Goal: Task Accomplishment & Management: Use online tool/utility

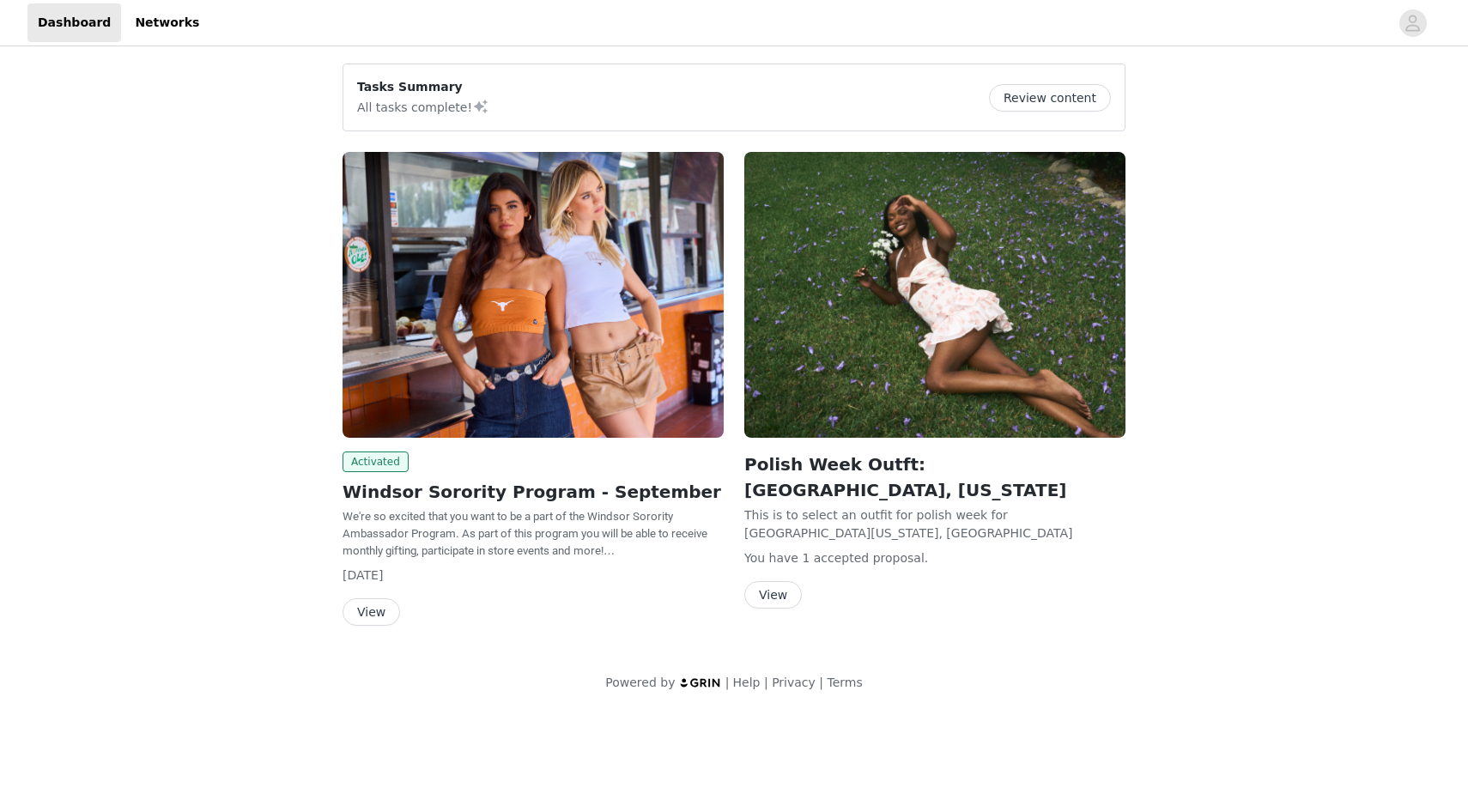
click at [370, 606] on button "View" at bounding box center [371, 612] width 57 height 28
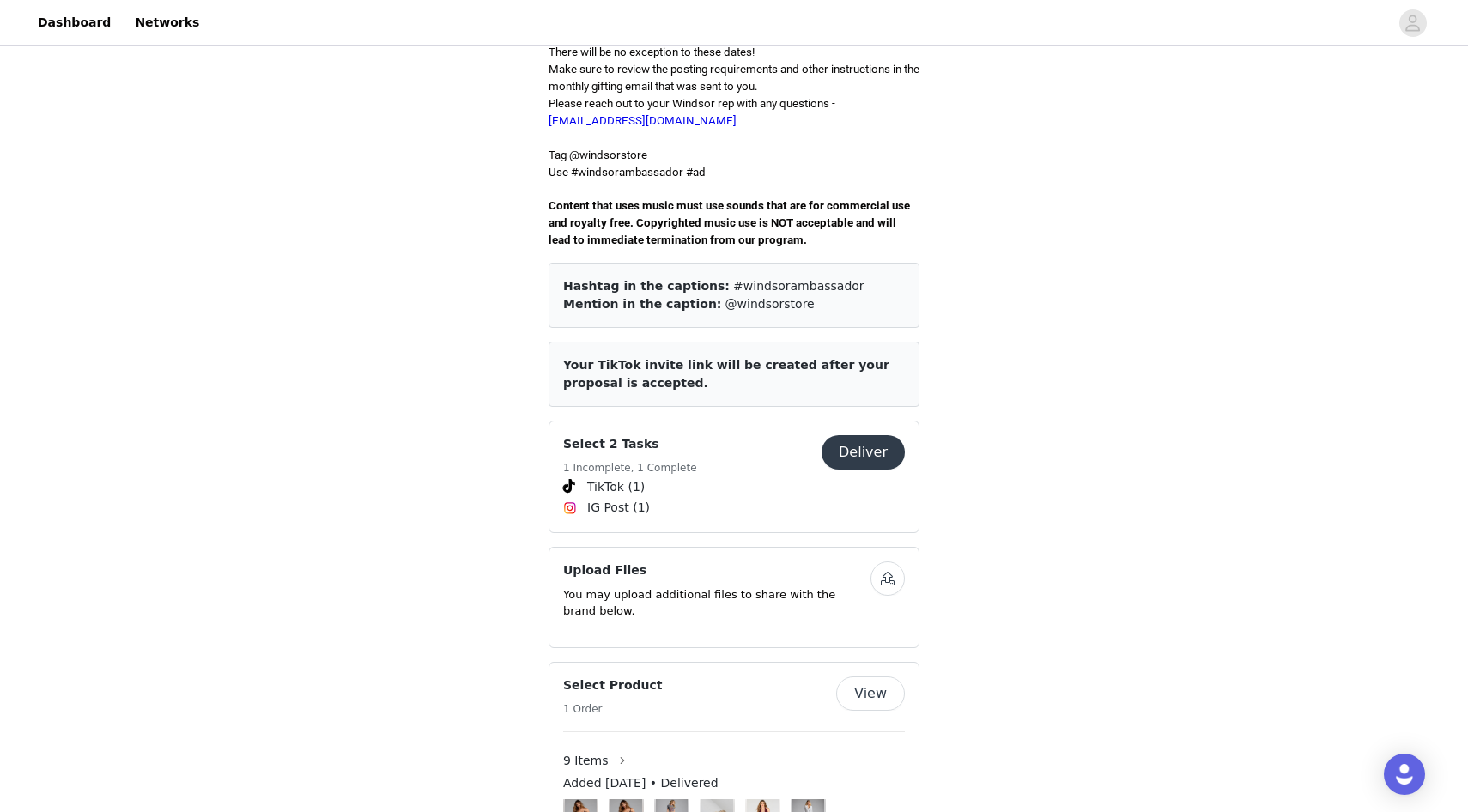
scroll to position [685, 0]
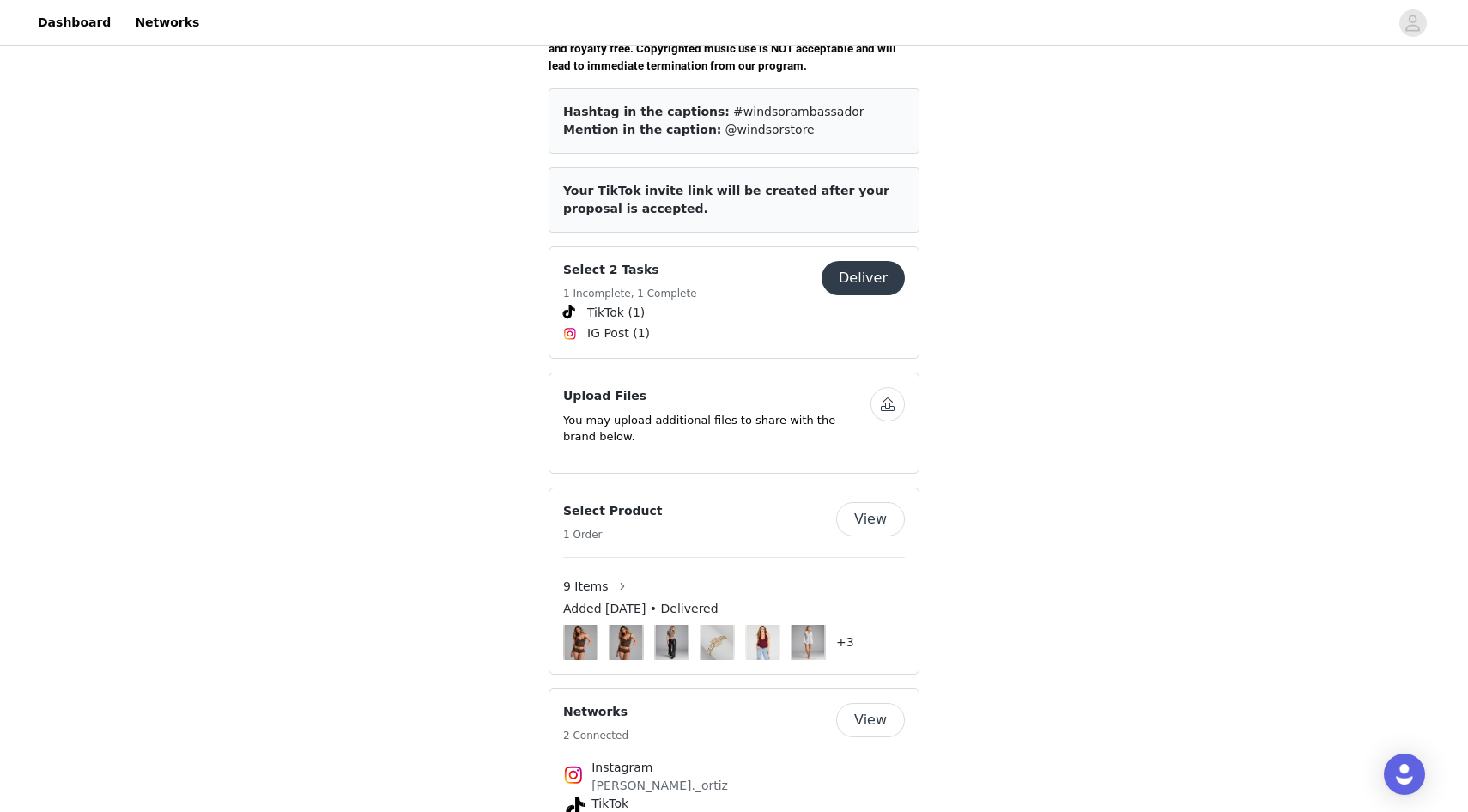
click at [849, 266] on button "Deliver" at bounding box center [864, 278] width 83 height 35
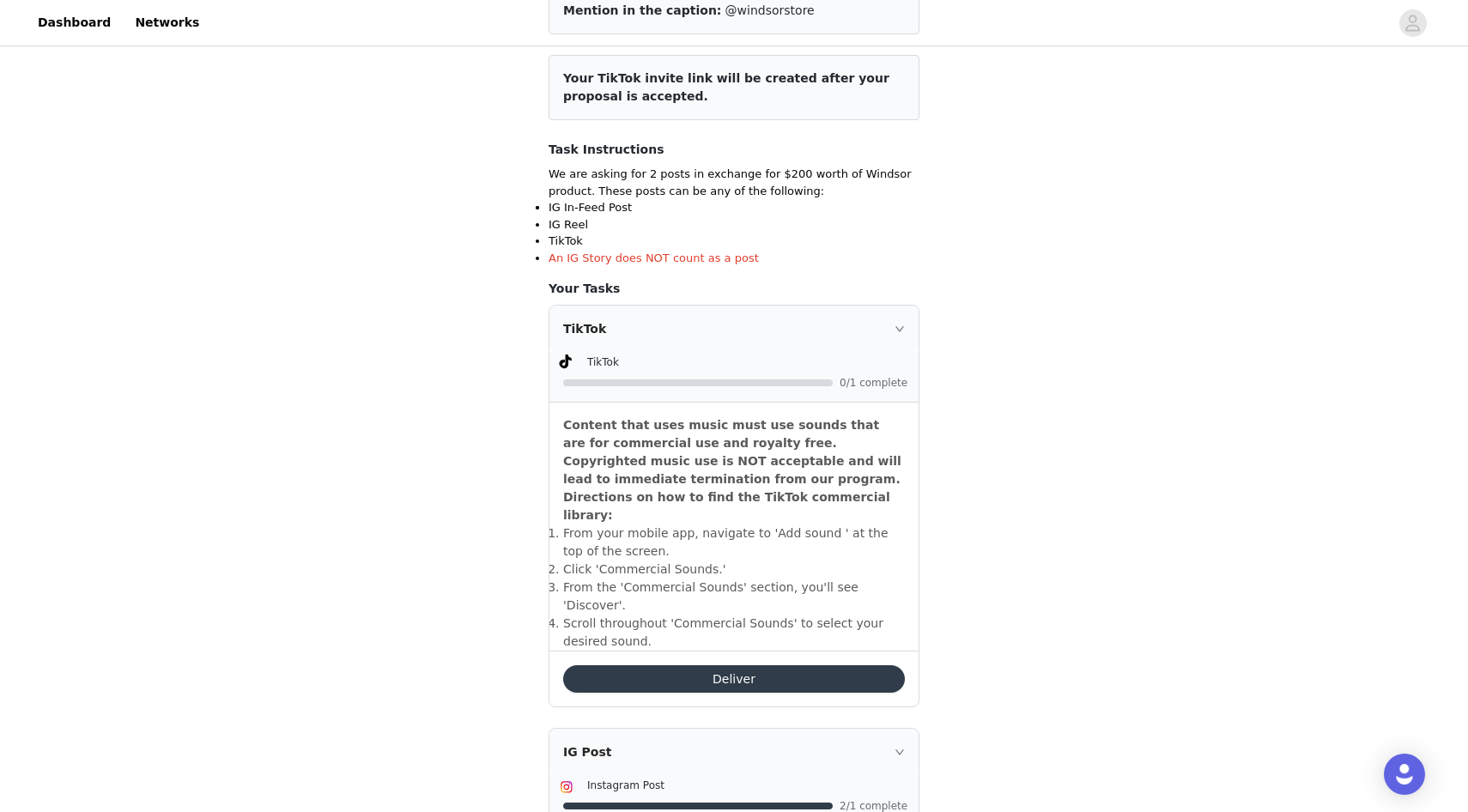
scroll to position [499, 0]
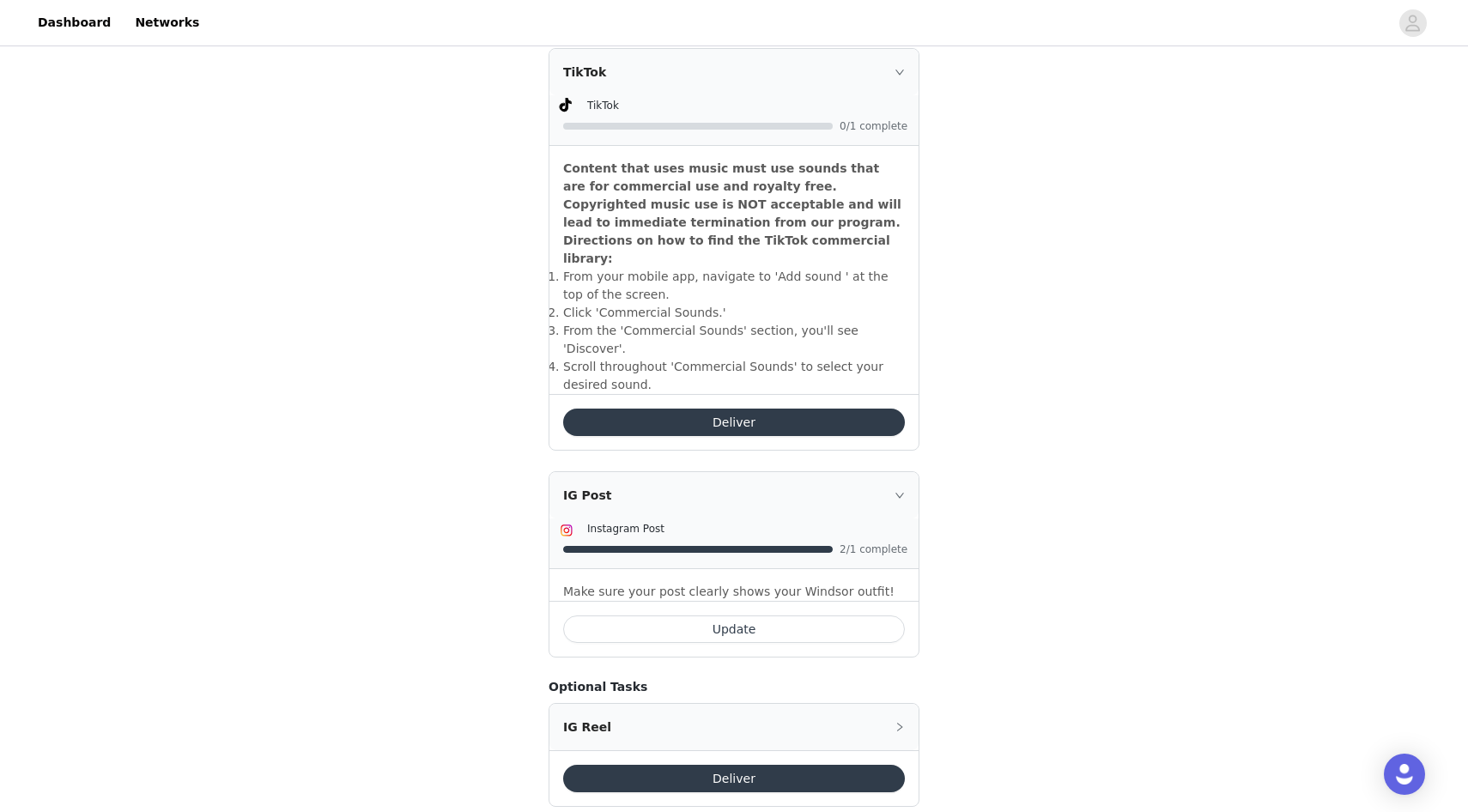
click at [750, 408] on button "Deliver" at bounding box center [733, 422] width 341 height 28
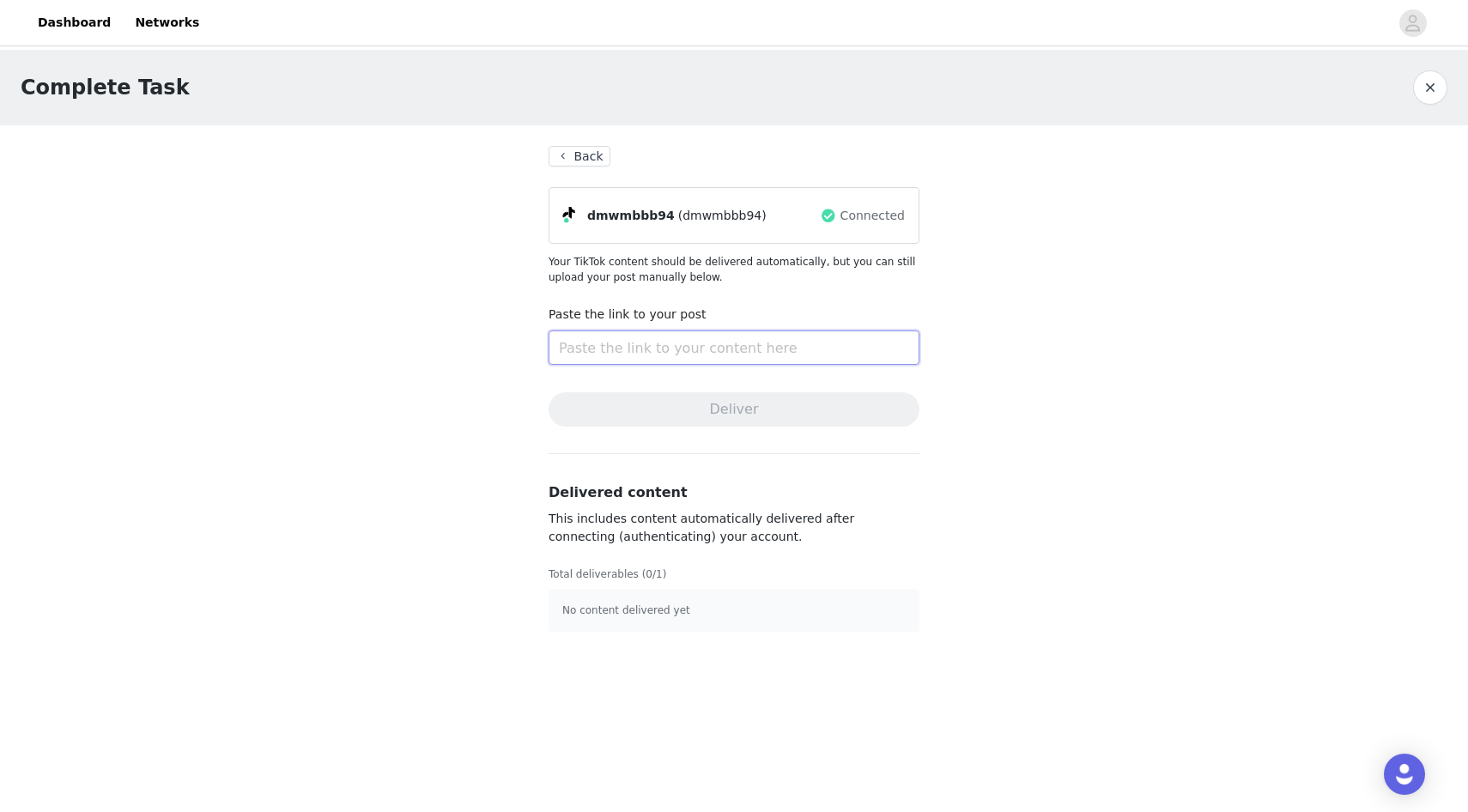
click at [718, 350] on input "text" at bounding box center [734, 347] width 371 height 35
paste input "[URL][DOMAIN_NAME]"
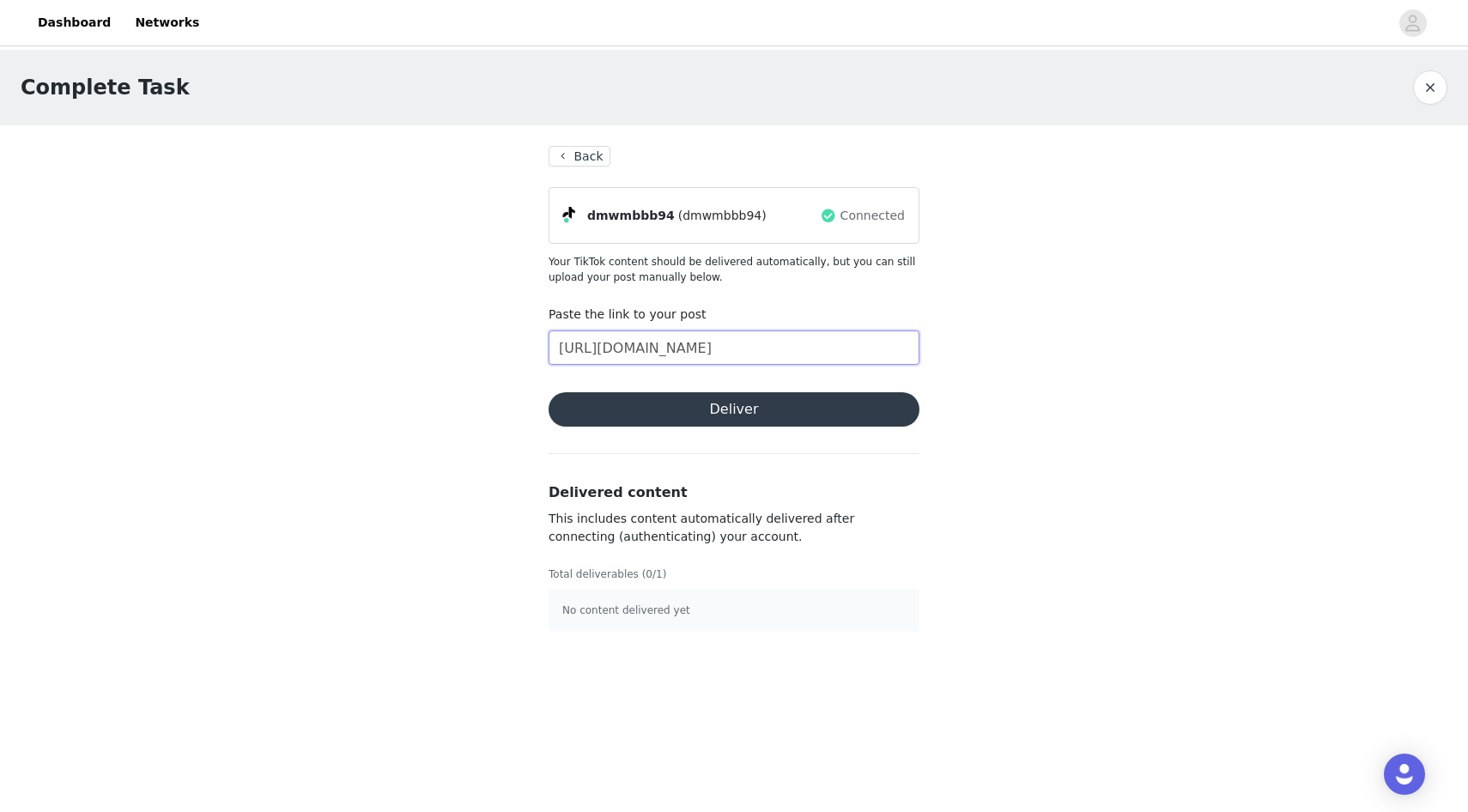
type input "[URL][DOMAIN_NAME]"
click at [755, 407] on button "Deliver" at bounding box center [734, 409] width 371 height 35
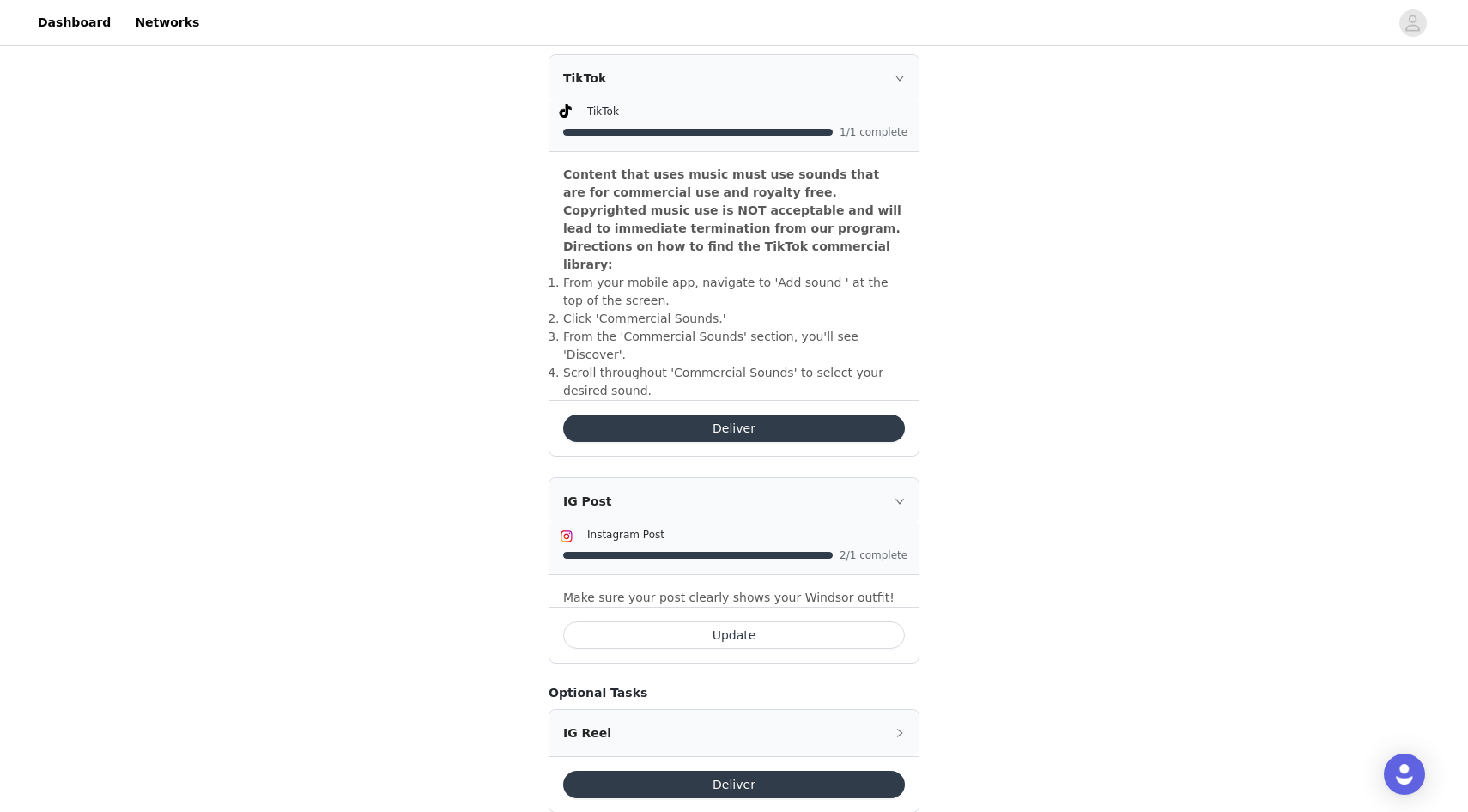
scroll to position [499, 0]
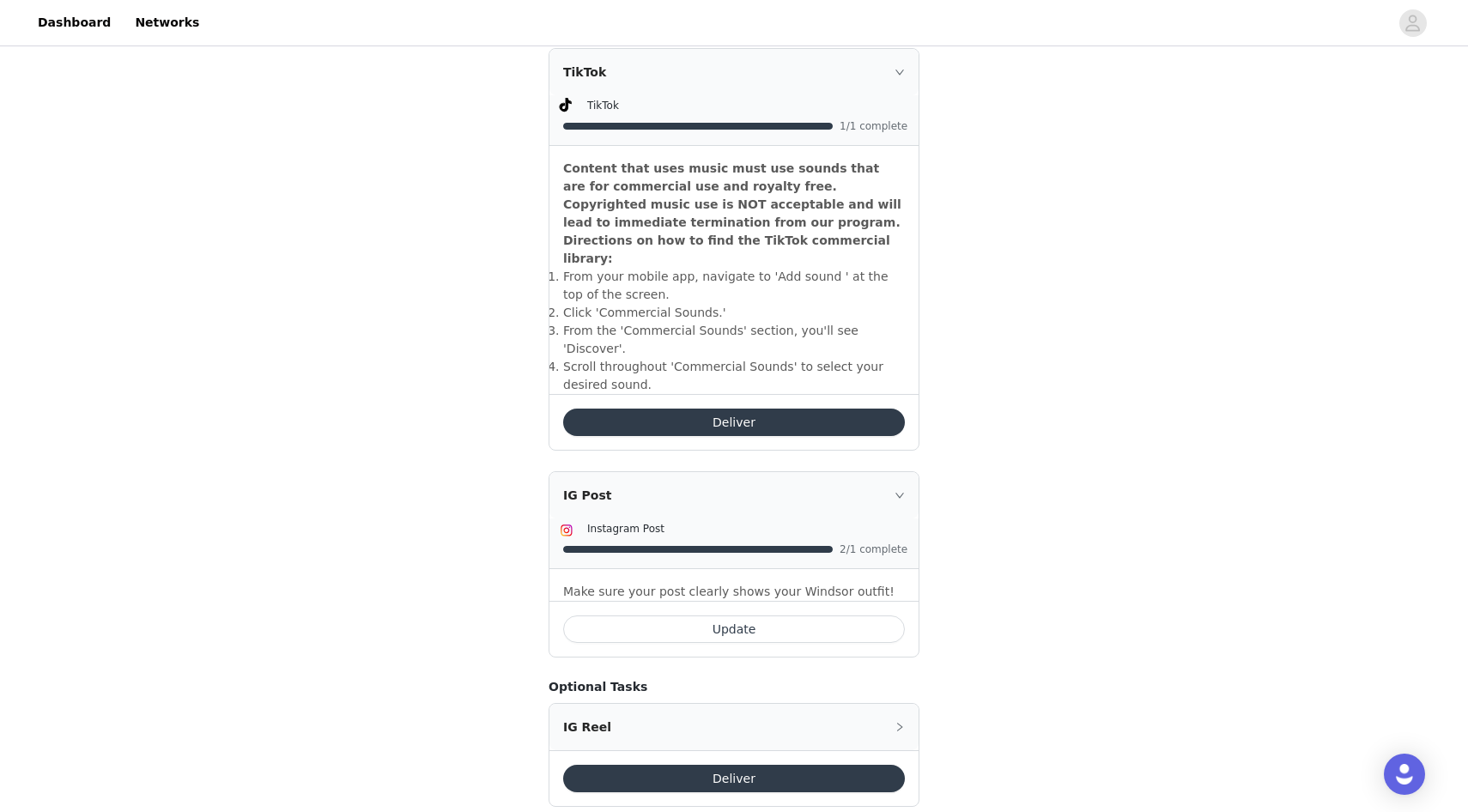
click at [673, 615] on button "Update" at bounding box center [733, 629] width 341 height 28
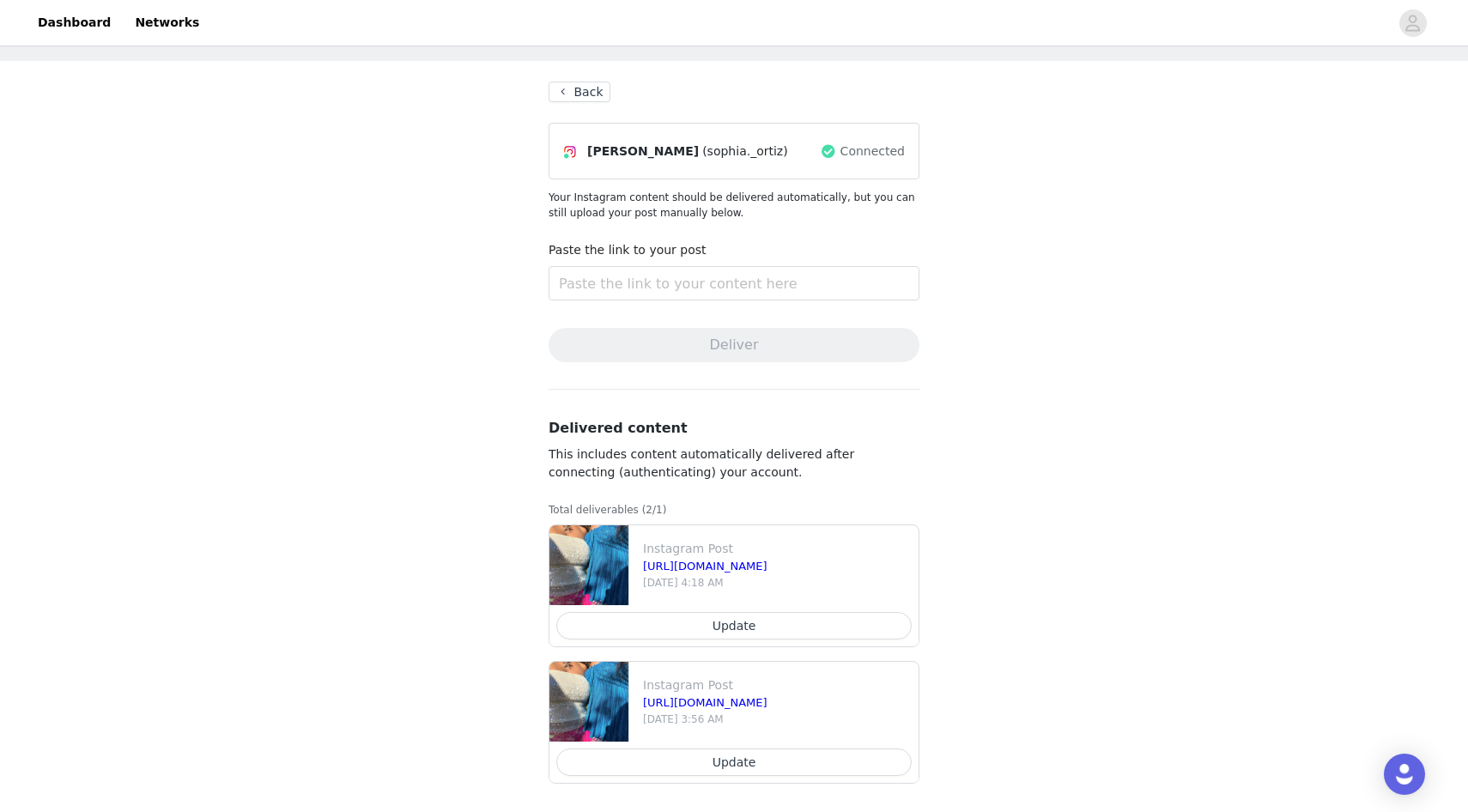
scroll to position [70, 0]
